Goal: Task Accomplishment & Management: Use online tool/utility

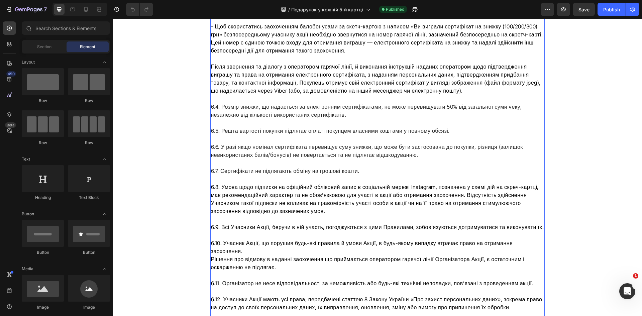
scroll to position [2945, 0]
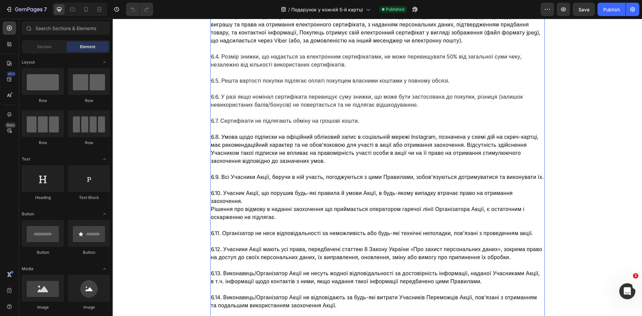
click at [335, 206] on span "Рішення про відмову в наданні заохочення що приймається оператором гарячої ліні…" at bounding box center [368, 213] width 314 height 15
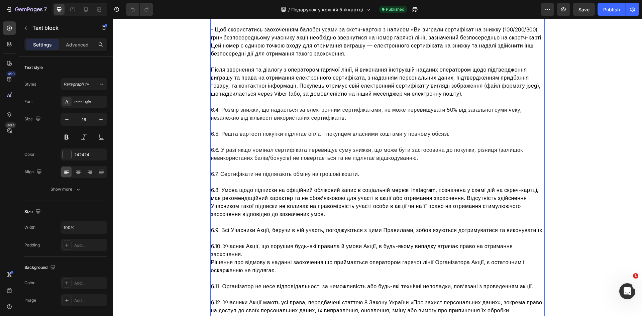
scroll to position [2811, 0]
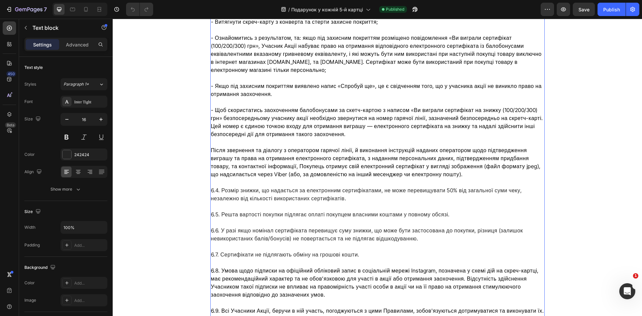
click at [305, 153] on span "Після звернення та діалогу з оператором гарячої лінії, й виконання інструкцій н…" at bounding box center [376, 162] width 330 height 31
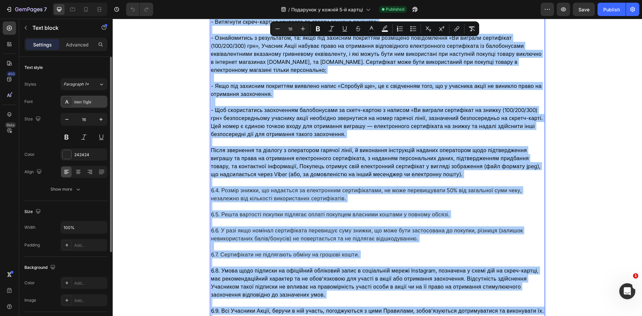
click at [95, 102] on div "Inter Tight" at bounding box center [89, 102] width 31 height 6
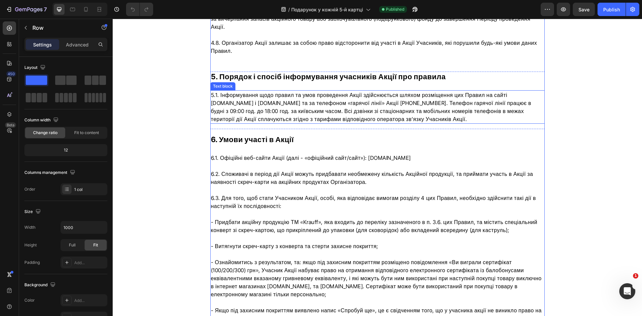
scroll to position [2569, 0]
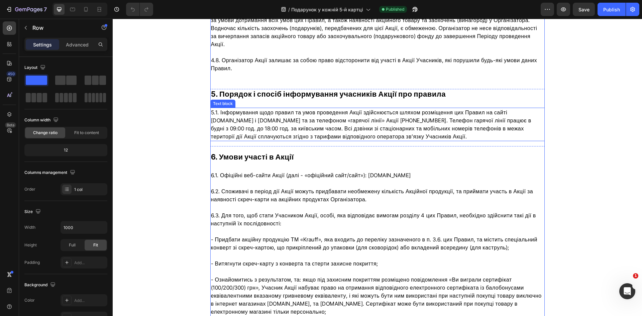
click at [269, 113] on span "5.1. Інформування щодо правил та умов проведення Акції здійснюється шляхом розм…" at bounding box center [371, 124] width 321 height 31
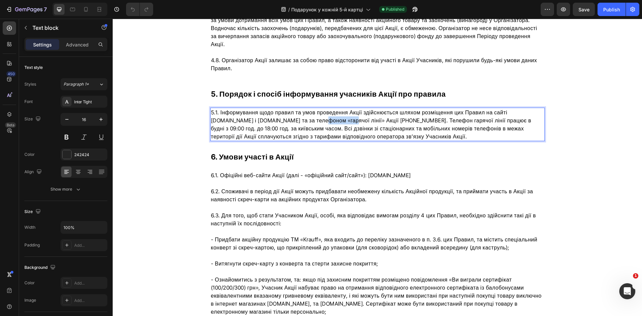
click at [269, 113] on span "5.1. Інформування щодо правил та умов проведення Акції здійснюється шляхом розм…" at bounding box center [371, 124] width 321 height 31
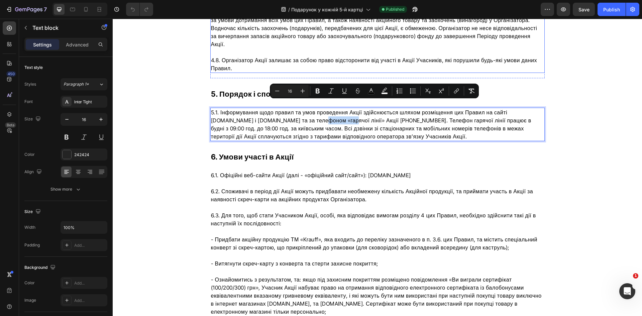
click at [317, 57] on span "4.8. Організатор Акції залишає за собою право відсторонити від участі в Акції У…" at bounding box center [374, 64] width 326 height 15
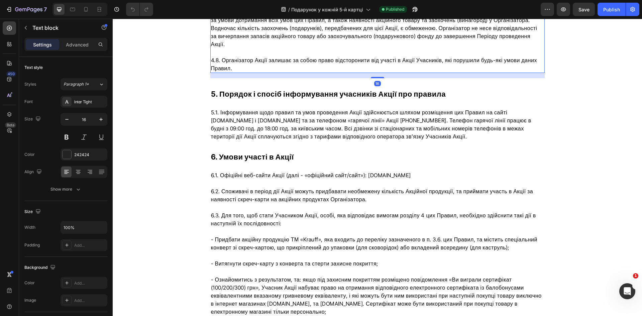
click at [317, 57] on span "4.8. Організатор Акції залишає за собою право відсторонити від участі в Акції У…" at bounding box center [374, 64] width 326 height 15
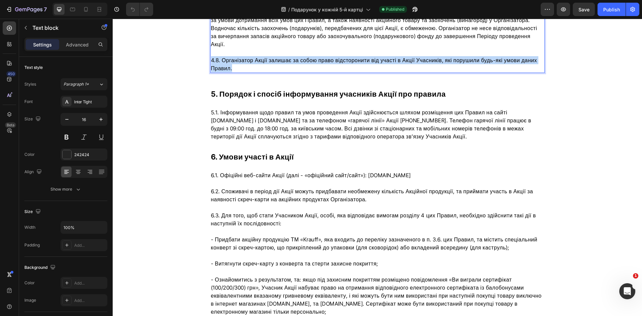
click at [317, 57] on span "4.8. Організатор Акції залишає за собою право відсторонити від участі в Акції У…" at bounding box center [374, 64] width 326 height 15
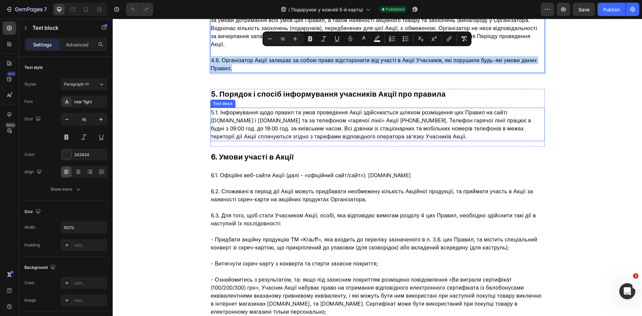
click at [299, 127] on span "5.1. Інформування щодо правил та умов проведення Акції здійснюється шляхом розм…" at bounding box center [371, 124] width 321 height 31
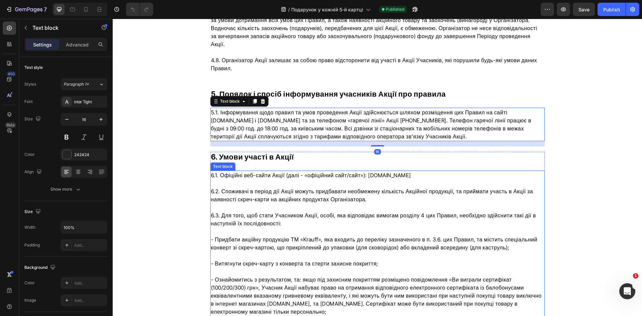
click at [286, 188] on span "6.2. Споживачі в період дії Акції можуть придбавати необмежену кількість Акційн…" at bounding box center [372, 195] width 323 height 15
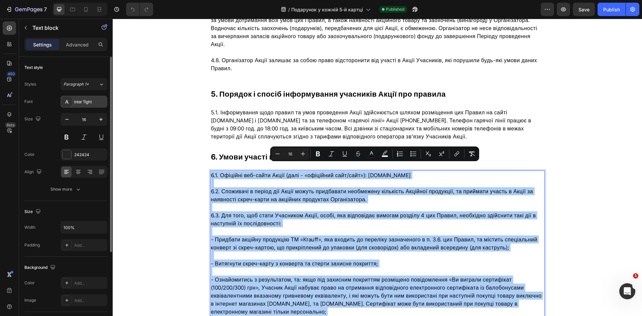
click at [92, 100] on div "Inter Tight" at bounding box center [89, 102] width 31 height 6
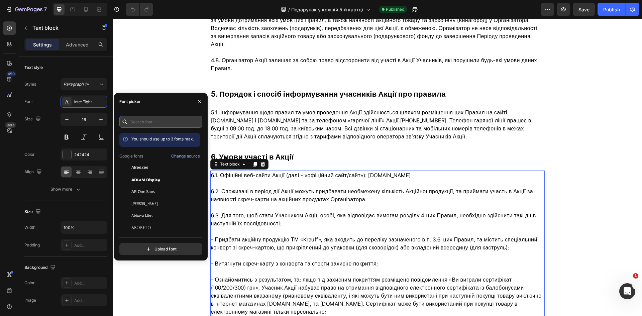
click at [149, 122] on input "text" at bounding box center [160, 122] width 83 height 12
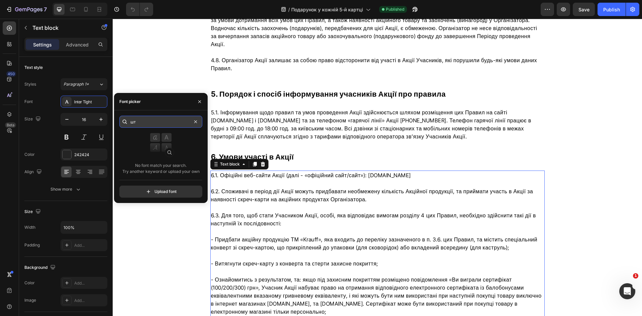
type input "ш"
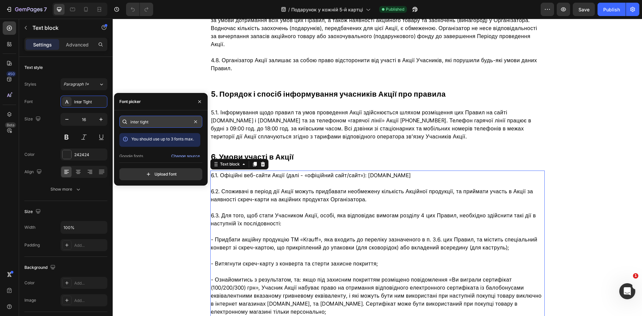
click at [154, 122] on input "inter tight" at bounding box center [160, 122] width 83 height 12
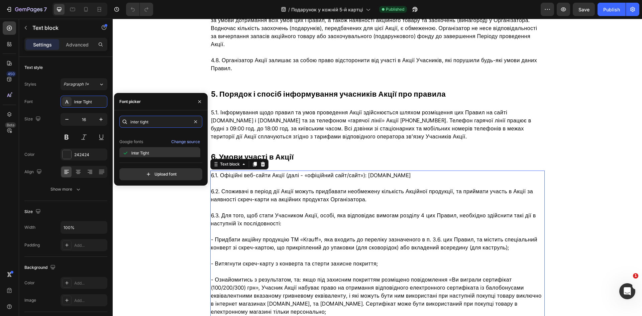
scroll to position [16, 0]
click at [154, 149] on div "Inter Tight" at bounding box center [166, 151] width 68 height 6
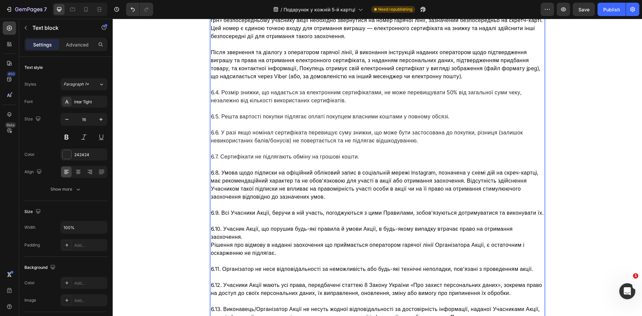
scroll to position [2904, 0]
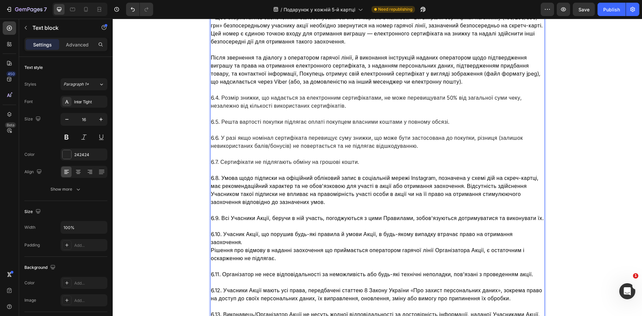
click at [383, 149] on p "6.6. У разі якщо номінал сертифіката перевищує суму знижки, що може бути застос…" at bounding box center [377, 142] width 333 height 32
click at [334, 129] on p "6.6. У разі якщо номінал сертифіката перевищує суму знижки, що може бути застос…" at bounding box center [377, 142] width 333 height 32
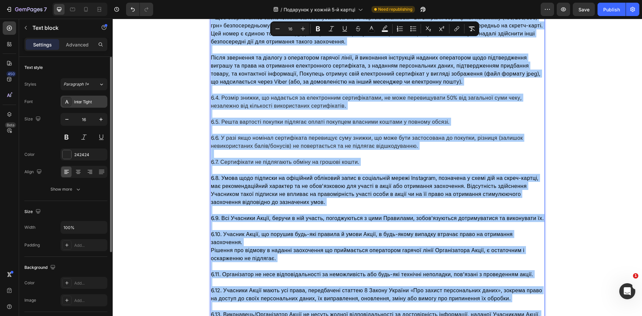
click at [79, 101] on div "Inter Tight" at bounding box center [89, 102] width 31 height 6
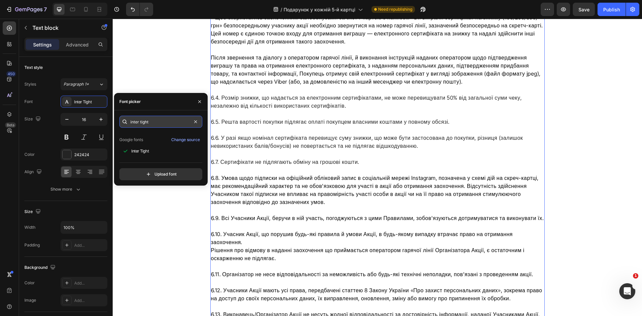
click at [151, 123] on input "inter tight" at bounding box center [160, 122] width 83 height 12
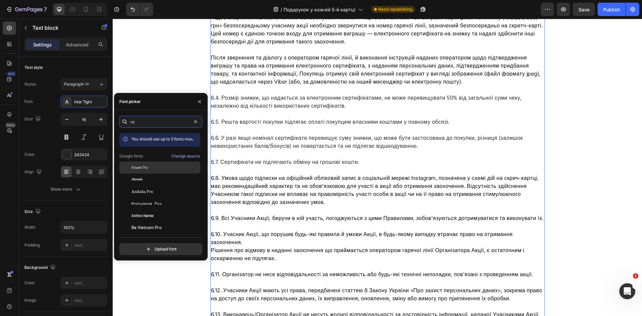
type input "ro"
click at [147, 168] on span "Advent Pro" at bounding box center [140, 168] width 16 height 6
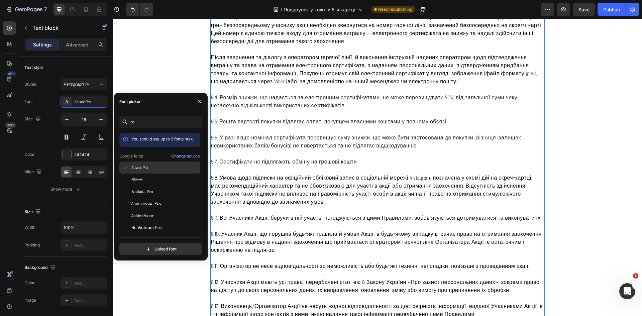
scroll to position [2896, 0]
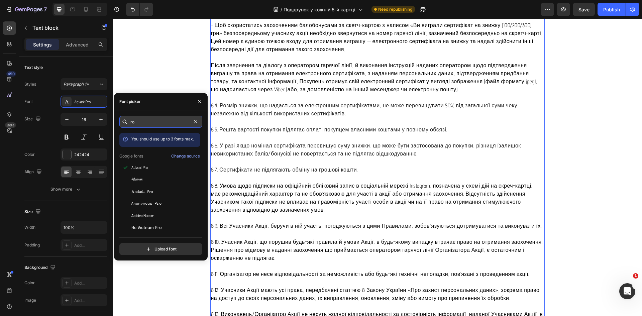
click at [146, 123] on input "ro" at bounding box center [160, 122] width 83 height 12
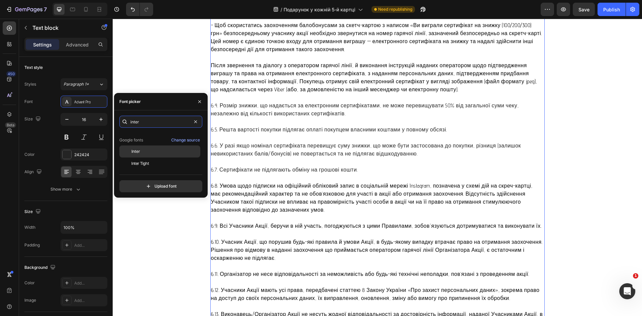
scroll to position [16, 0]
type input "inter"
click at [151, 161] on div "Inter Tight" at bounding box center [166, 163] width 68 height 6
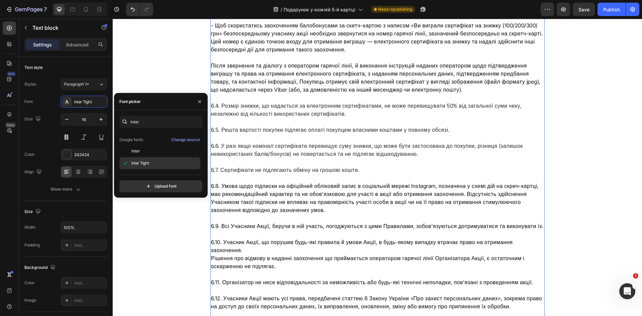
scroll to position [2904, 0]
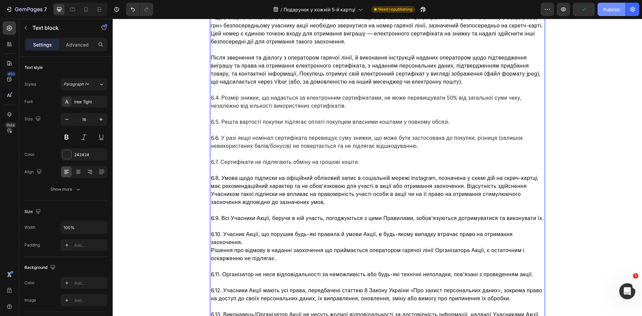
click at [614, 7] on div "Publish" at bounding box center [612, 9] width 17 height 7
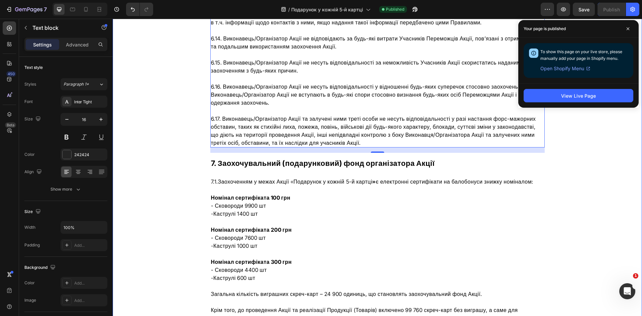
scroll to position [3272, 0]
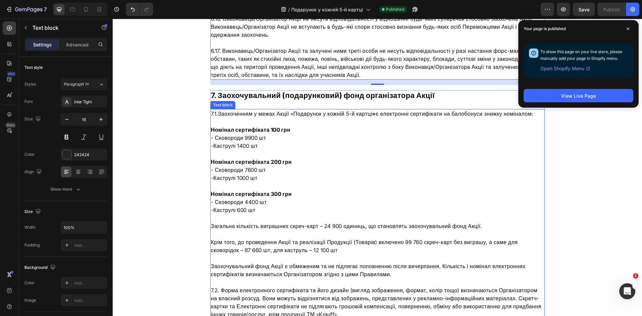
click at [243, 214] on p at bounding box center [377, 218] width 333 height 8
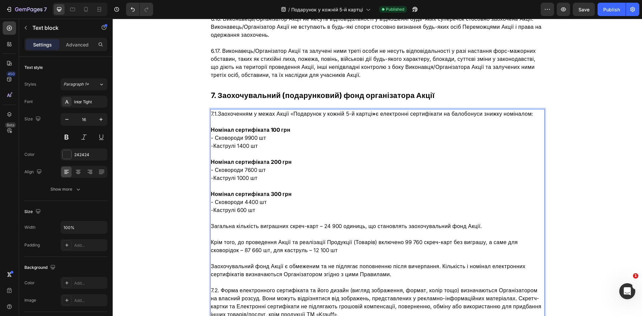
click at [243, 214] on p "Rich Text Editor. Editing area: main" at bounding box center [377, 218] width 333 height 8
click at [249, 239] on span "Крім того, до проведення Акції та реалізації Продукції (Товарів) включено 99 76…" at bounding box center [364, 246] width 307 height 15
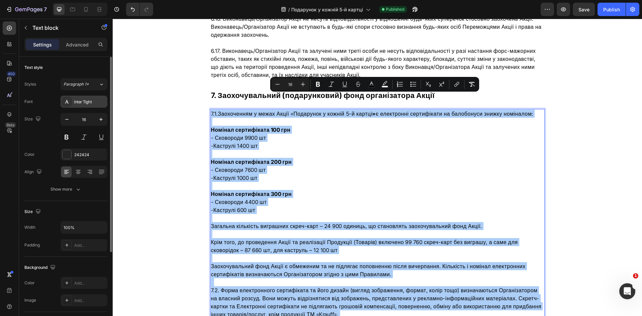
click at [90, 100] on div "Inter Tight" at bounding box center [89, 102] width 31 height 6
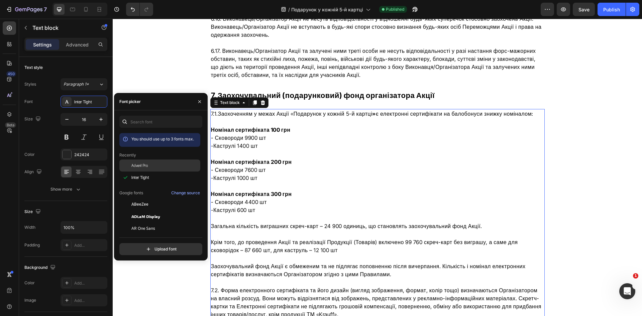
click at [146, 164] on span "Advent Pro" at bounding box center [140, 166] width 16 height 6
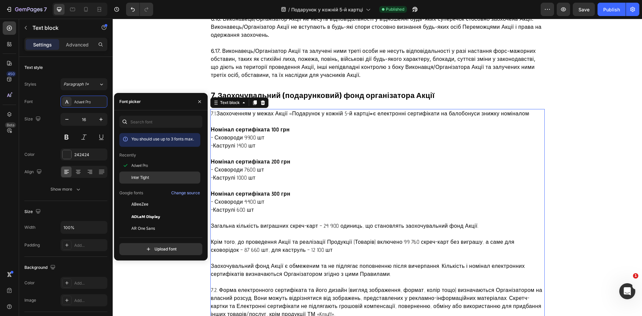
click at [137, 177] on span "Inter Tight" at bounding box center [141, 178] width 18 height 6
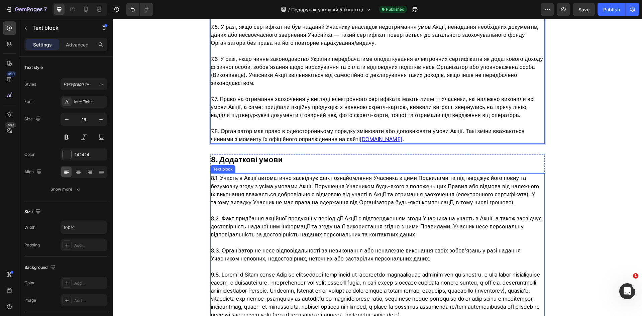
scroll to position [3874, 0]
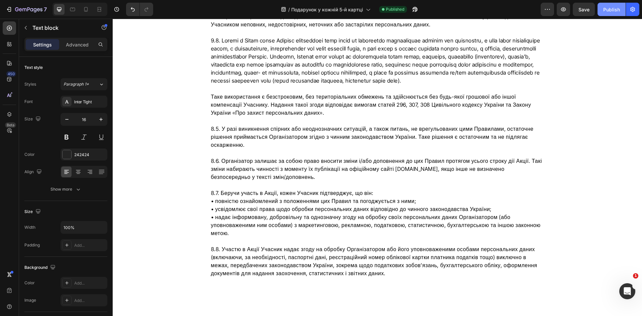
click at [610, 7] on div "Publish" at bounding box center [612, 9] width 17 height 7
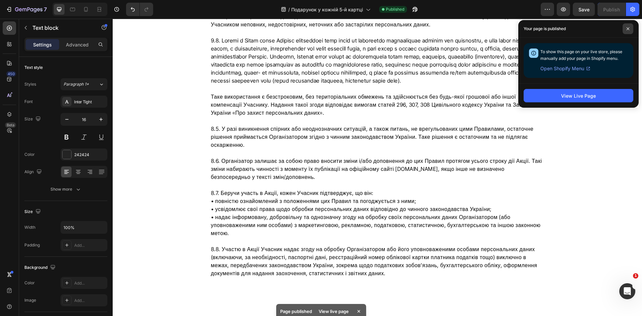
click at [629, 27] on span at bounding box center [628, 28] width 11 height 11
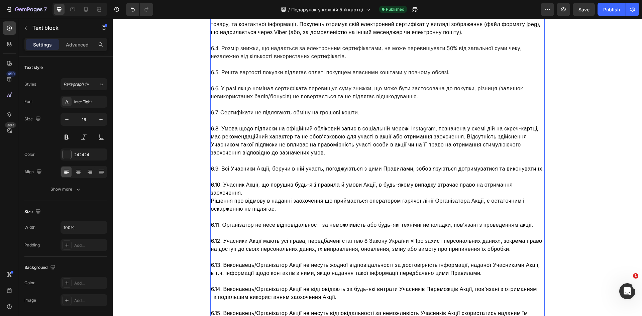
scroll to position [2904, 0]
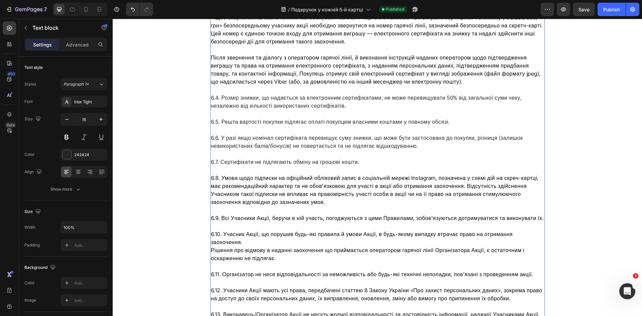
click at [314, 113] on p "6.5. Решта вартості покупки підлягає оплаті покупцем власними коштами у повному…" at bounding box center [377, 118] width 333 height 16
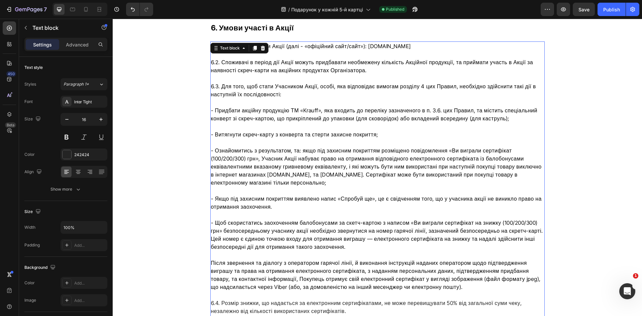
scroll to position [2636, 0]
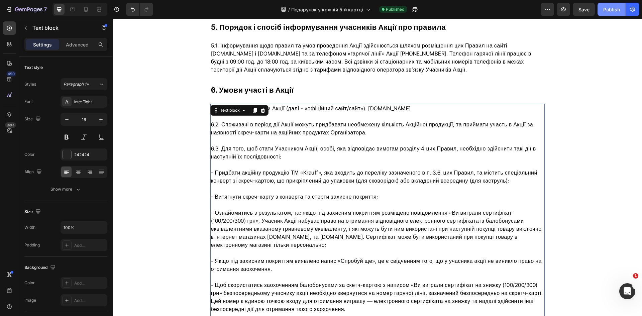
click at [614, 8] on div "Publish" at bounding box center [612, 9] width 17 height 7
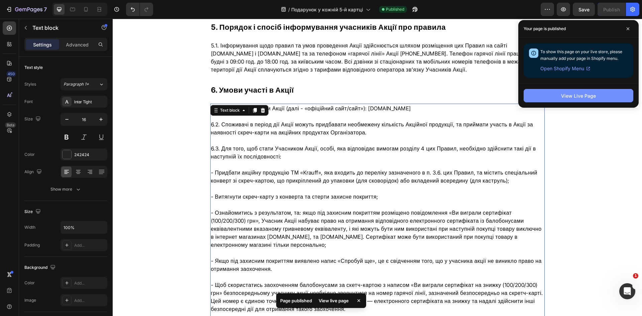
click at [596, 90] on button "View Live Page" at bounding box center [579, 95] width 110 height 13
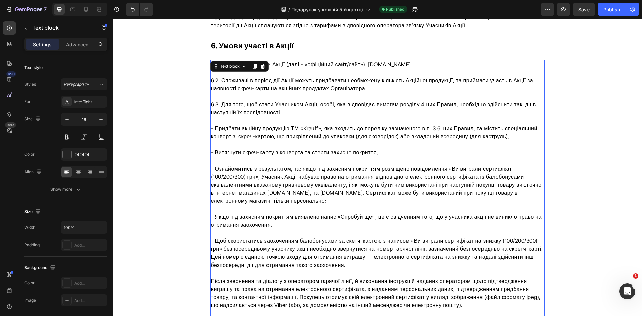
scroll to position [2870, 0]
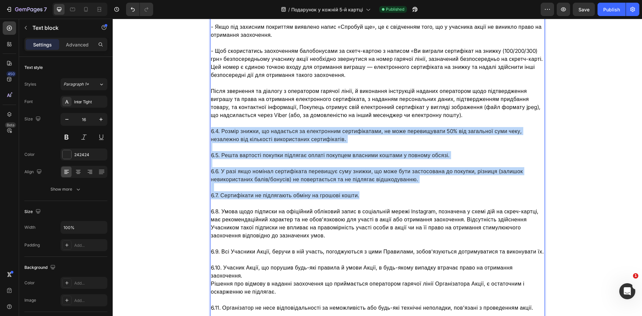
drag, startPoint x: 355, startPoint y: 187, endPoint x: 210, endPoint y: 121, distance: 159.3
click at [210, 121] on div "6.1. Офіційні веб-сайти Акції (далі - «офіційний сайт/сайт»): [DOMAIN_NAME] 6.2…" at bounding box center [377, 175] width 335 height 612
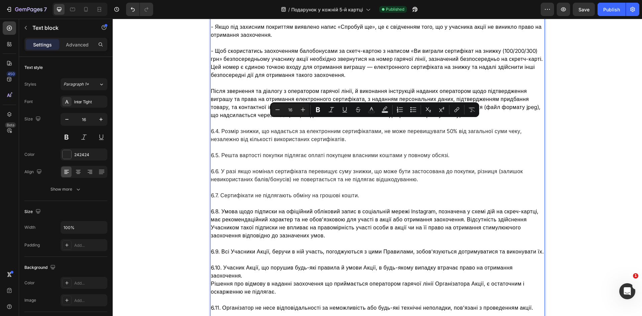
click at [235, 88] on span "Після звернення та діалогу з оператором гарячої лінії, й виконання інструкцій н…" at bounding box center [376, 103] width 330 height 31
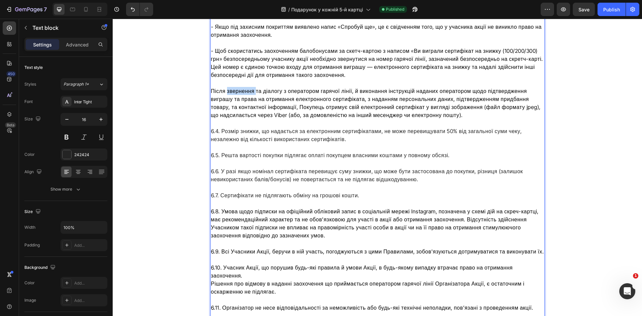
click at [235, 88] on span "Після звернення та діалогу з оператором гарячої лінії, й виконання інструкцій н…" at bounding box center [376, 103] width 330 height 31
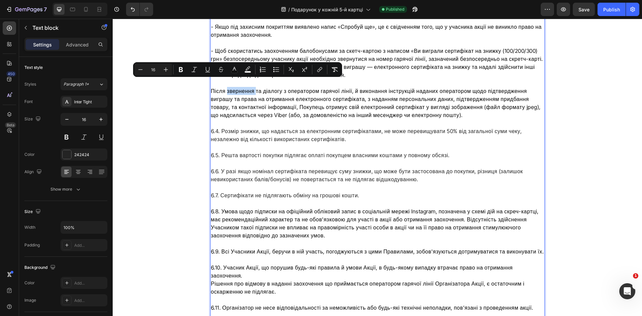
click at [236, 88] on span "Після звернення та діалогу з оператором гарячої лінії, й виконання інструкцій н…" at bounding box center [376, 103] width 330 height 31
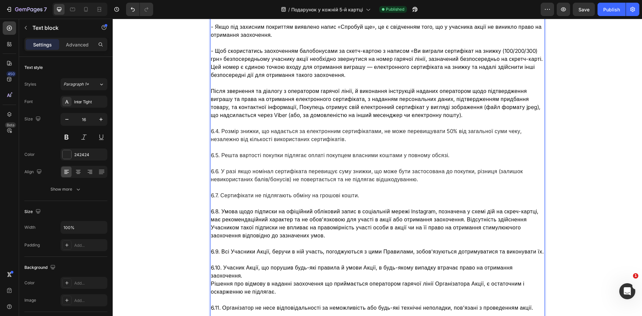
click at [211, 146] on p "6.5. Решта вартості покупки підлягає оплаті покупцем власними коштами у повному…" at bounding box center [377, 151] width 333 height 16
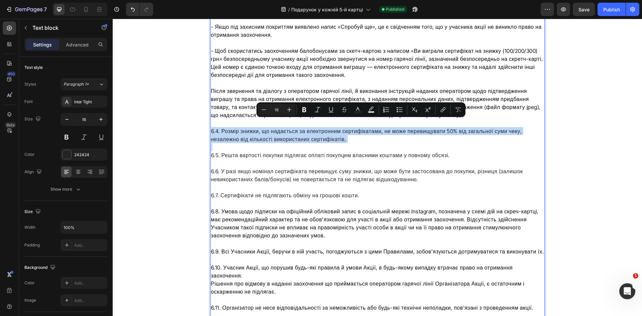
drag, startPoint x: 209, startPoint y: 122, endPoint x: 337, endPoint y: 142, distance: 129.3
click at [337, 142] on div "6.1. Офіційні веб-сайти Акції (далі - «офіційний сайт/сайт»): [DOMAIN_NAME] 6.2…" at bounding box center [377, 175] width 335 height 612
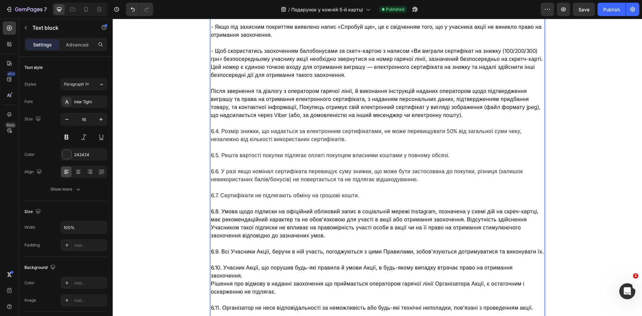
click at [231, 97] on span "Після звернення та діалогу з оператором гарячої лінії, й виконання інструкцій н…" at bounding box center [376, 103] width 330 height 31
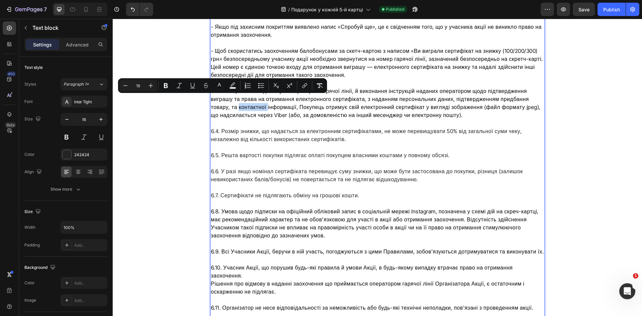
click at [231, 97] on span "Після звернення та діалогу з оператором гарячої лінії, й виконання інструкцій н…" at bounding box center [376, 103] width 330 height 31
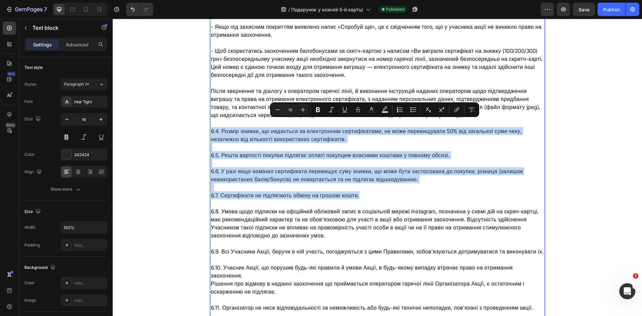
drag, startPoint x: 209, startPoint y: 122, endPoint x: 411, endPoint y: 188, distance: 213.0
click at [411, 188] on div "6.1. Офіційні веб-сайти Акції (далі - «офіційний сайт/сайт»): [DOMAIN_NAME] 6.2…" at bounding box center [377, 175] width 335 height 612
click at [336, 175] on p "6.6. У разі якщо номінал сертифіката перевищує суму знижки, що може бути застос…" at bounding box center [377, 175] width 333 height 32
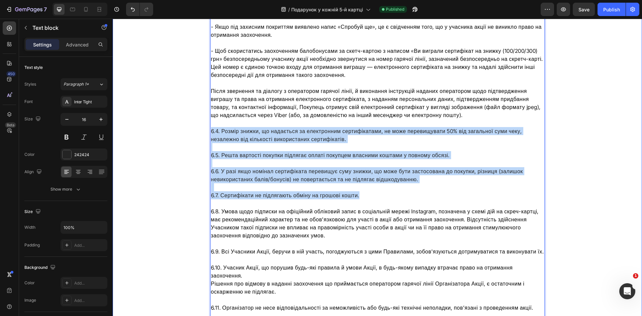
drag, startPoint x: 356, startPoint y: 190, endPoint x: 207, endPoint y: 121, distance: 164.6
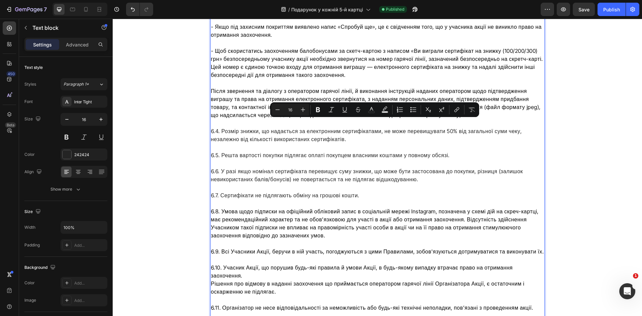
click at [228, 101] on span "Після звернення та діалогу з оператором гарячої лінії, й виконання інструкцій н…" at bounding box center [376, 103] width 330 height 31
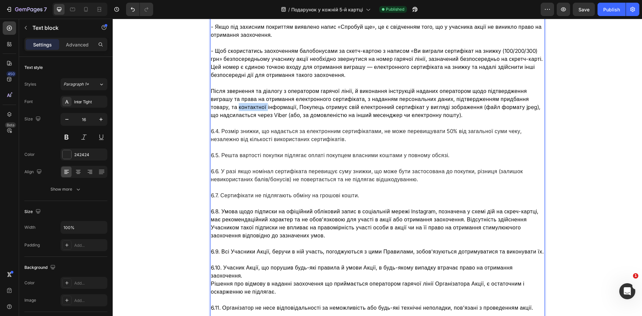
click at [228, 101] on span "Після звернення та діалогу з оператором гарячої лінії, й виконання інструкцій н…" at bounding box center [376, 103] width 330 height 31
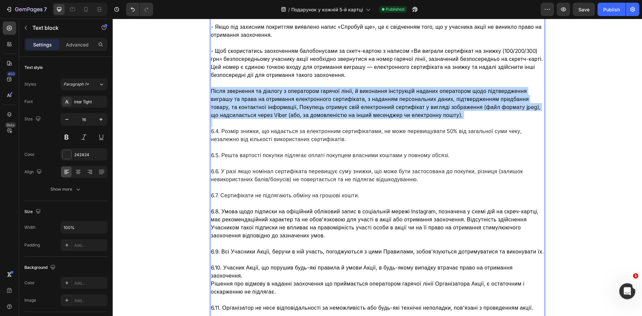
click at [228, 101] on span "Після звернення та діалогу з оператором гарячої лінії, й виконання інструкцій н…" at bounding box center [376, 103] width 330 height 31
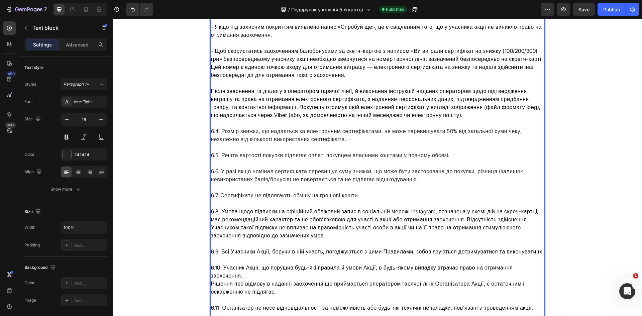
click at [225, 130] on p "6.4. Розмір знижки, що надається за електронним сертифікатами, не може перевищу…" at bounding box center [377, 135] width 333 height 16
click at [225, 127] on p "6.4. Розмір знижки, що надається за електронним сертифікатами, не може перевищу…" at bounding box center [377, 135] width 333 height 16
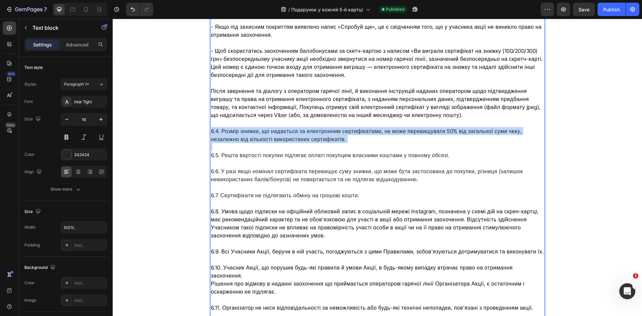
click at [225, 127] on p "6.4. Розмір знижки, що надається за електронним сертифікатами, не може перевищу…" at bounding box center [377, 135] width 333 height 16
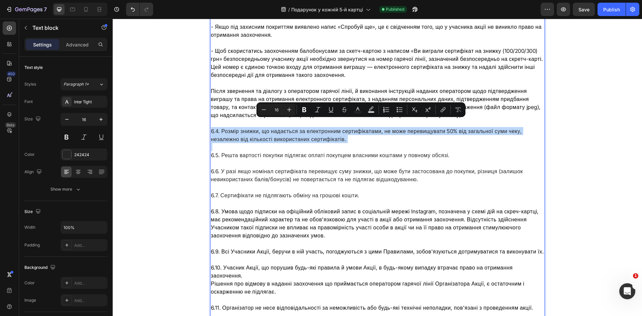
click at [225, 127] on p "6.4. Розмір знижки, що надається за електронним сертифікатами, не може перевищу…" at bounding box center [377, 135] width 333 height 16
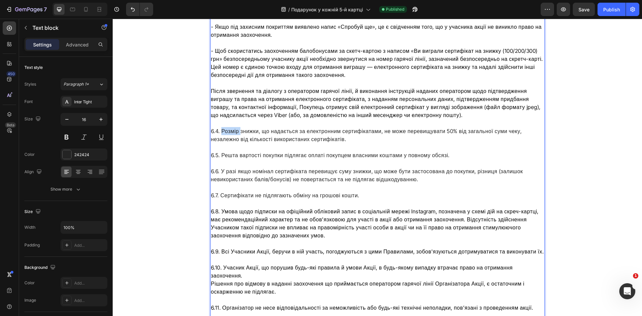
click at [225, 127] on p "6.4. Розмір знижки, що надається за електронним сертифікатами, не може перевищу…" at bounding box center [377, 135] width 333 height 16
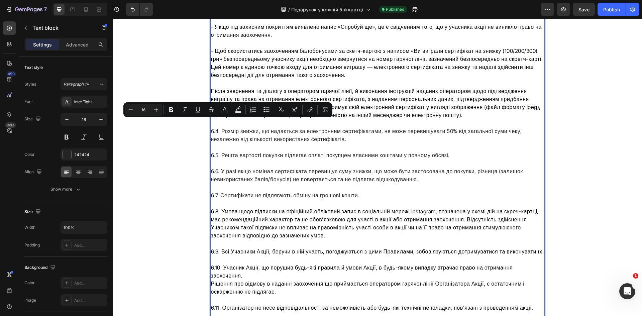
click at [245, 96] on span "Після звернення та діалогу з оператором гарячої лінії, й виконання інструкцій н…" at bounding box center [376, 103] width 330 height 31
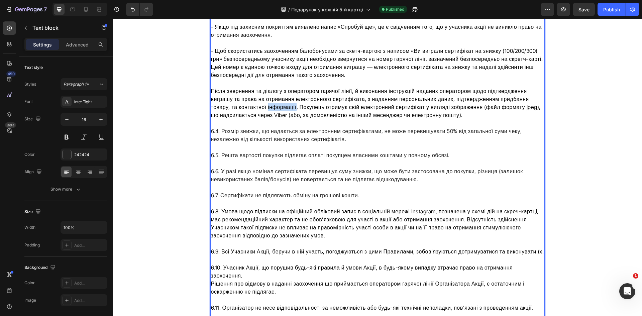
click at [245, 96] on span "Після звернення та діалогу з оператором гарячої лінії, й виконання інструкцій н…" at bounding box center [376, 103] width 330 height 31
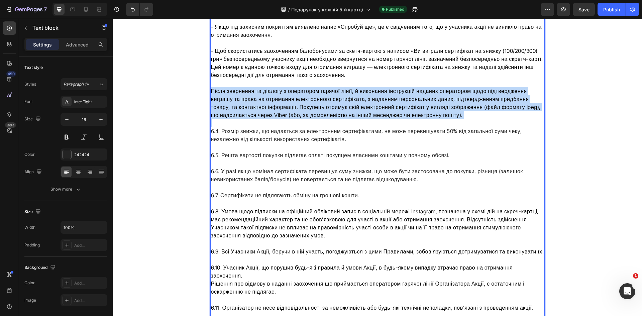
click at [245, 96] on span "Після звернення та діалогу з оператором гарячої лінії, й виконання інструкцій н…" at bounding box center [376, 103] width 330 height 31
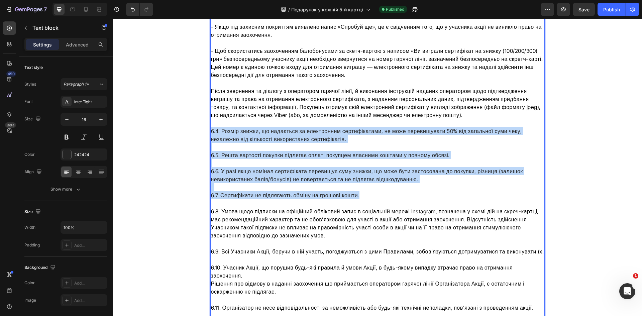
drag, startPoint x: 357, startPoint y: 189, endPoint x: 209, endPoint y: 121, distance: 163.0
click at [210, 121] on div "6.1. Офіційні веб-сайти Акції (далі - «офіційний сайт/сайт»): [DOMAIN_NAME] 6.2…" at bounding box center [377, 175] width 335 height 612
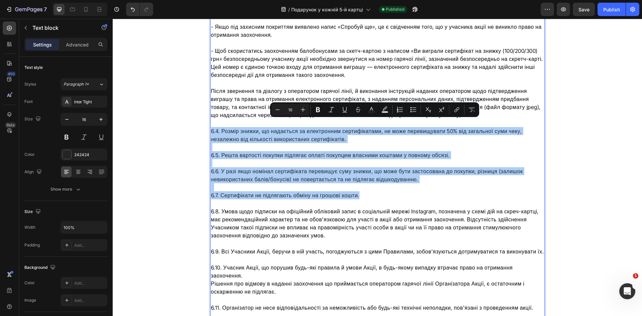
click at [293, 109] on input "16" at bounding box center [290, 110] width 13 height 8
click at [281, 110] on icon "Editor contextual toolbar" at bounding box center [277, 109] width 7 height 7
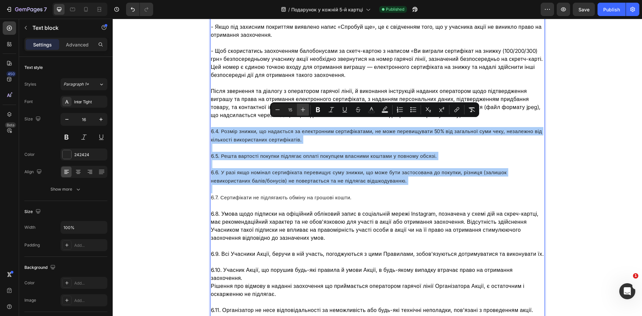
click at [304, 108] on icon "Editor contextual toolbar" at bounding box center [303, 109] width 7 height 7
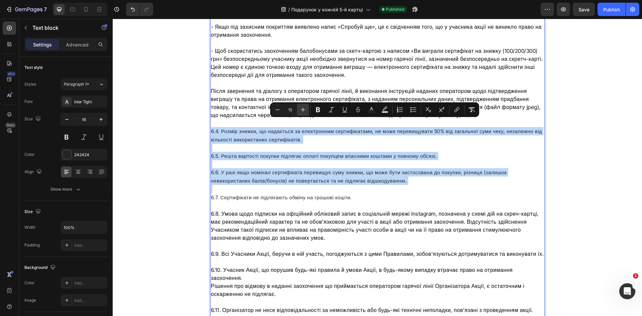
type input "16"
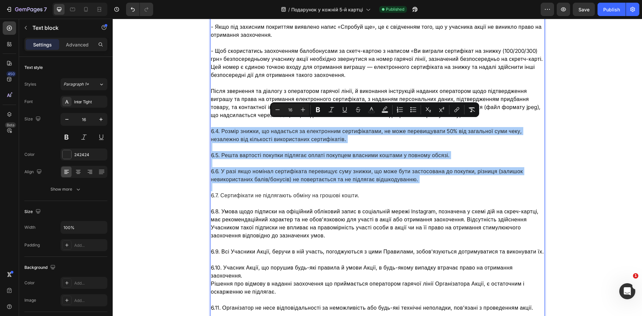
click at [291, 110] on input "16" at bounding box center [290, 110] width 13 height 8
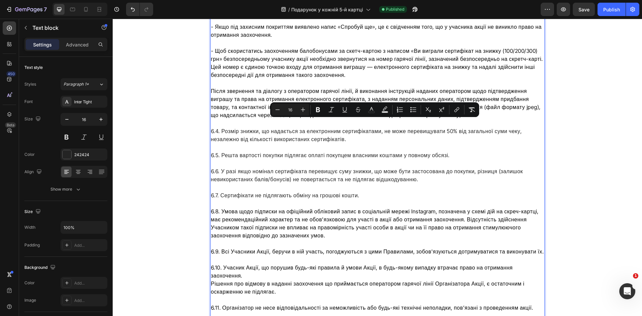
click at [240, 94] on span "Після звернення та діалогу з оператором гарячої лінії, й виконання інструкцій н…" at bounding box center [376, 103] width 330 height 31
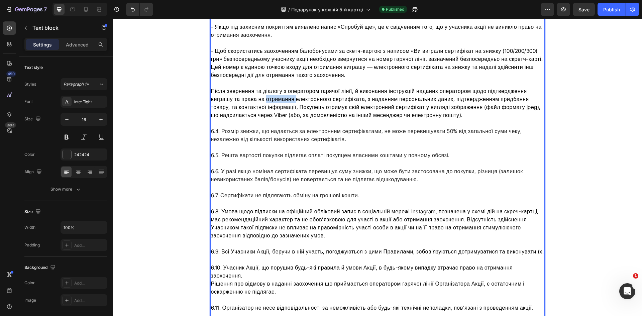
click at [240, 94] on span "Після звернення та діалогу з оператором гарячої лінії, й виконання інструкцій н…" at bounding box center [376, 103] width 330 height 31
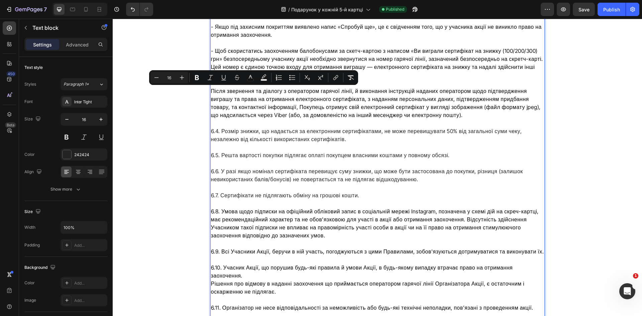
click at [255, 134] on span "6.4. Розмір знижки, що надається за електронним сертифікатами, не може перевищу…" at bounding box center [366, 135] width 311 height 15
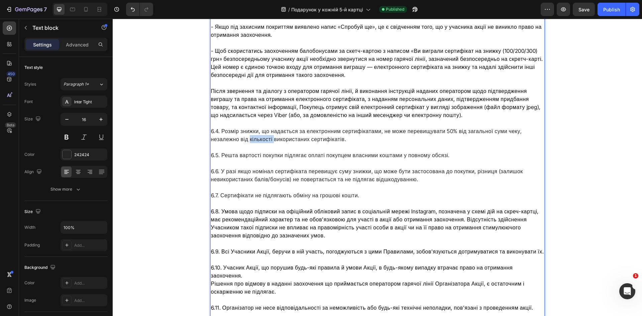
click at [255, 134] on span "6.4. Розмір знижки, що надається за електронним сертифікатами, не може перевищу…" at bounding box center [366, 135] width 311 height 15
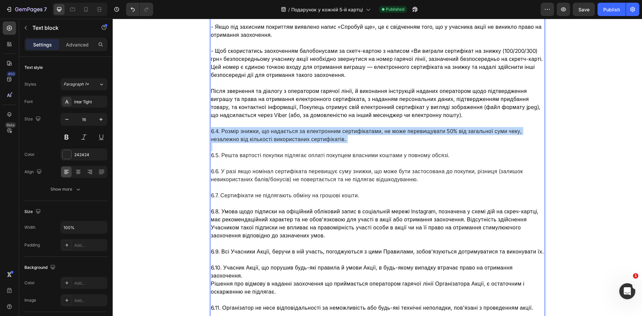
click at [255, 134] on span "6.4. Розмір знижки, що надається за електронним сертифікатами, не може перевищу…" at bounding box center [366, 135] width 311 height 15
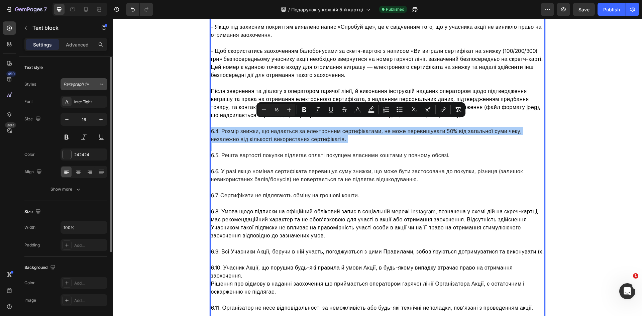
click at [100, 84] on icon at bounding box center [102, 84] width 6 height 7
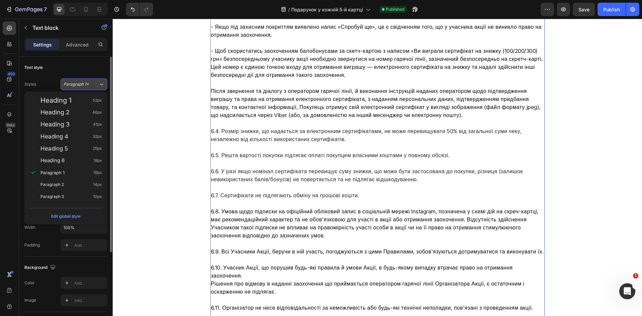
click at [100, 84] on icon at bounding box center [102, 84] width 6 height 7
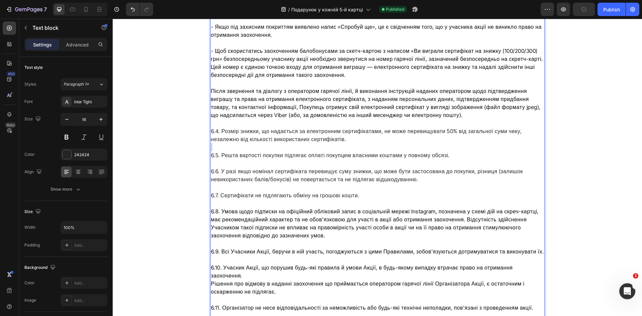
click at [256, 143] on p "⁠⁠⁠⁠⁠⁠⁠ 6.5. Решта вартості покупки підлягає оплаті покупцем власними коштами у…" at bounding box center [377, 151] width 333 height 16
click at [256, 143] on p "6.5. Решта вартості покупки підлягає оплаті покупцем власними коштами у повному…" at bounding box center [377, 151] width 333 height 16
click at [256, 159] on p "6.6. У разі якщо номінал сертифіката перевищує суму знижки, що може бути застос…" at bounding box center [377, 175] width 333 height 32
click at [610, 11] on div "Publish" at bounding box center [612, 9] width 17 height 7
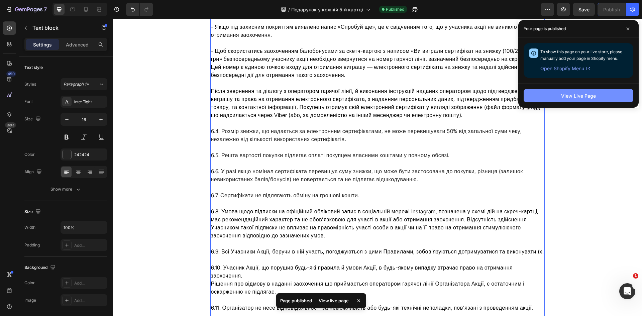
click at [568, 99] on button "View Live Page" at bounding box center [579, 95] width 110 height 13
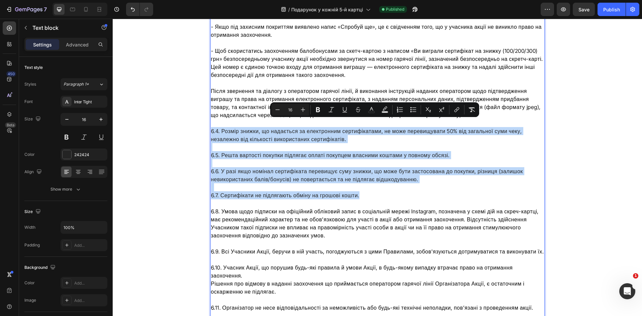
drag, startPoint x: 353, startPoint y: 186, endPoint x: 209, endPoint y: 121, distance: 158.3
click at [210, 121] on div "6.1. Офіційні веб-сайти Акції (далі - «офіційний сайт/сайт»): [DOMAIN_NAME] 6.2…" at bounding box center [377, 175] width 335 height 612
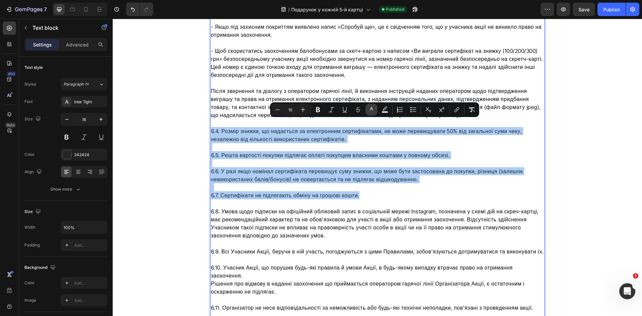
click at [373, 109] on icon "Editor contextual toolbar" at bounding box center [371, 109] width 7 height 7
type input "242424"
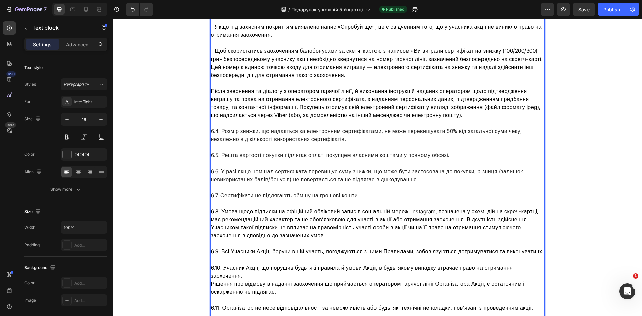
click at [262, 91] on span "Після звернення та діалогу з оператором гарячої лінії, й виконання інструкцій н…" at bounding box center [376, 103] width 330 height 31
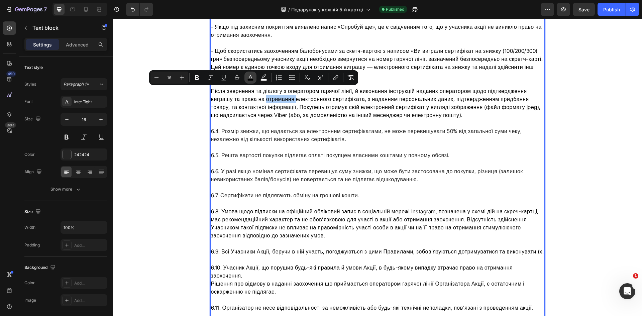
click at [246, 76] on button "color" at bounding box center [251, 78] width 12 height 12
type input "000000"
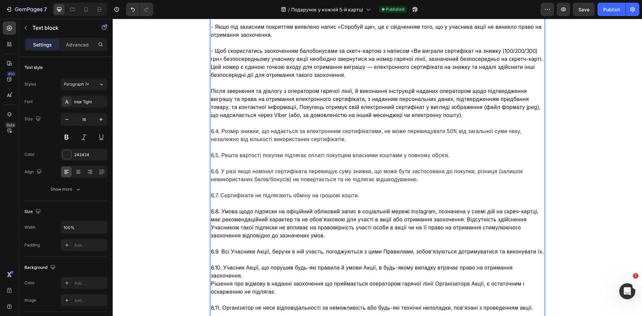
click at [349, 127] on p "6.4. Розмір знижки, що надається за електронним сертифікатами, не може перевищу…" at bounding box center [377, 135] width 333 height 16
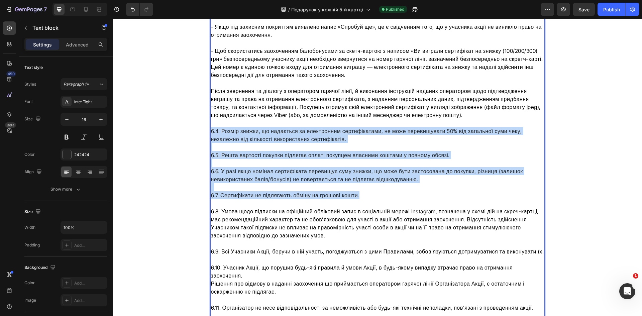
drag, startPoint x: 356, startPoint y: 186, endPoint x: 209, endPoint y: 124, distance: 160.0
click at [210, 124] on div "6.1. Офіційні веб-сайти Акції (далі - «офіційний сайт/сайт»): [DOMAIN_NAME] 6.2…" at bounding box center [377, 175] width 335 height 612
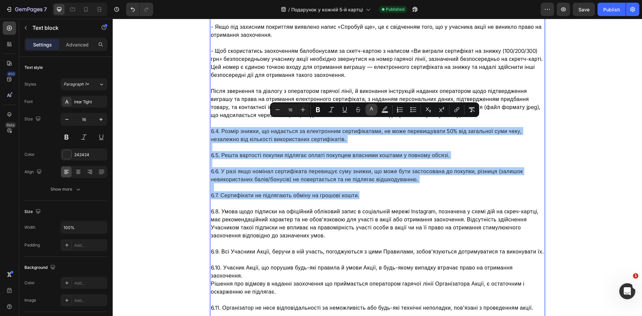
click at [374, 111] on icon "Editor contextual toolbar" at bounding box center [371, 109] width 7 height 7
type input "242424"
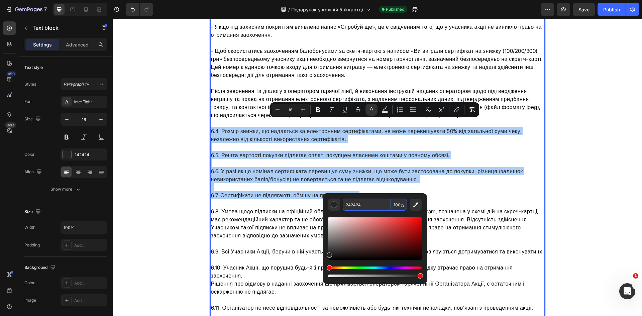
click at [357, 203] on input "242424" at bounding box center [367, 205] width 48 height 12
drag, startPoint x: 330, startPoint y: 255, endPoint x: 328, endPoint y: 263, distance: 7.8
click at [328, 263] on div "Editor contextual toolbar" at bounding box center [375, 247] width 94 height 63
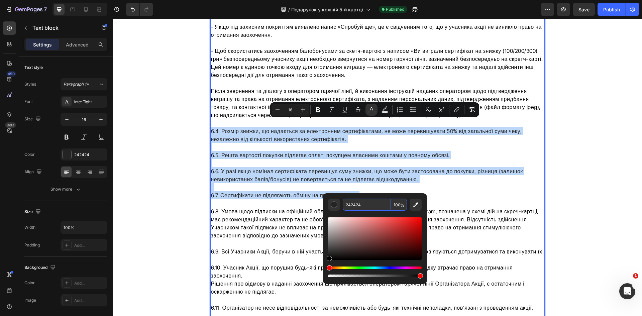
type input "000000"
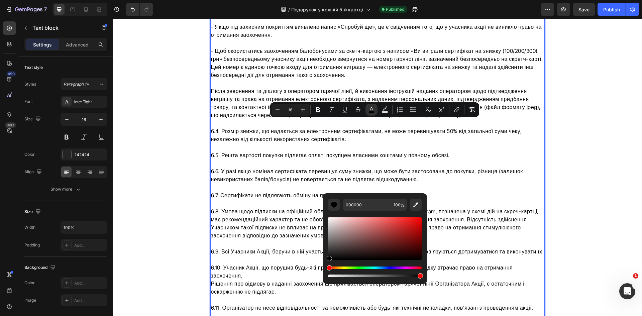
click at [463, 159] on p "6.6. У разі якщо номінал сертифіката перевищує суму знижки, що може бути застос…" at bounding box center [377, 175] width 333 height 32
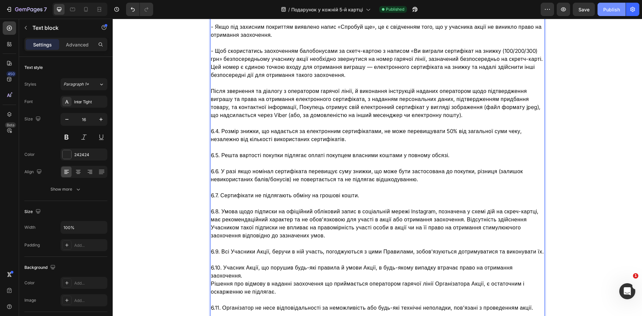
click at [609, 10] on div "Publish" at bounding box center [612, 9] width 17 height 7
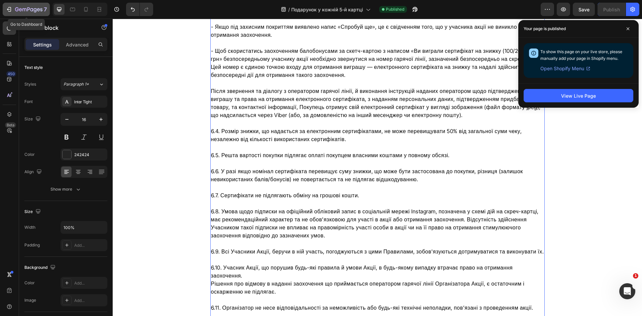
click at [14, 10] on div "7" at bounding box center [26, 9] width 41 height 8
